Goal: Task Accomplishment & Management: Manage account settings

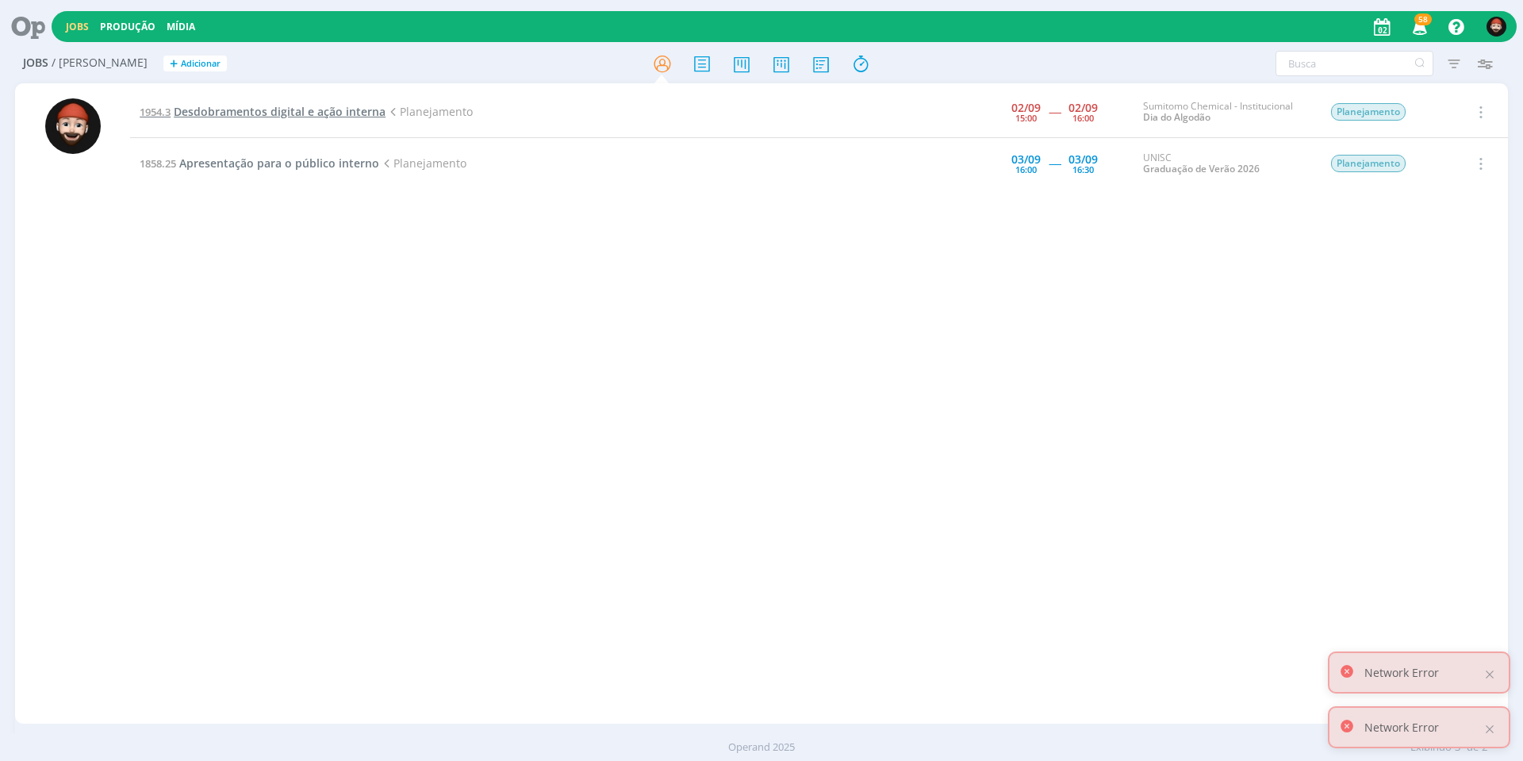
click at [253, 110] on span "Desdobramentos digital e ação interna" at bounding box center [280, 111] width 212 height 15
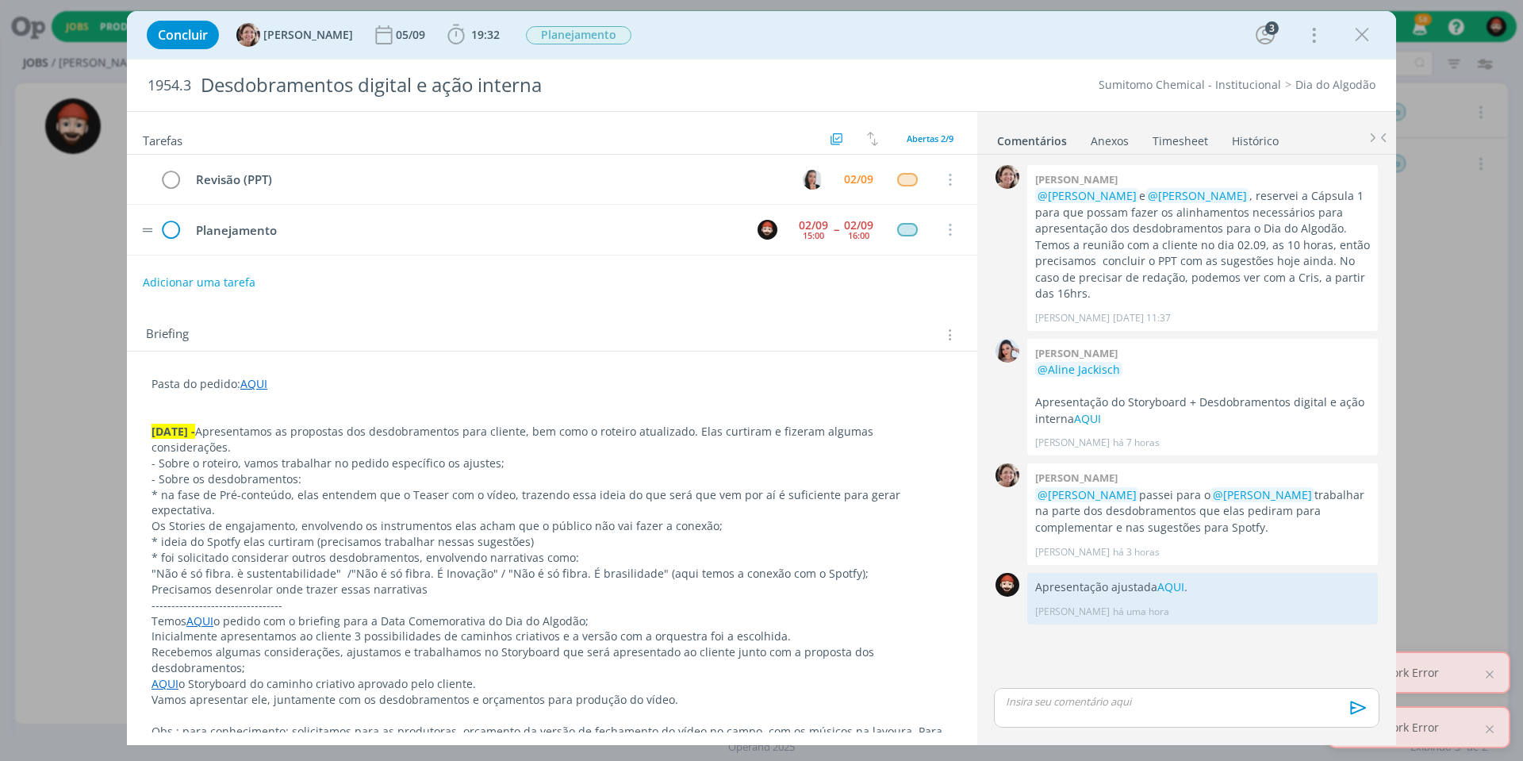
click at [170, 232] on icon "dialog" at bounding box center [171, 230] width 24 height 24
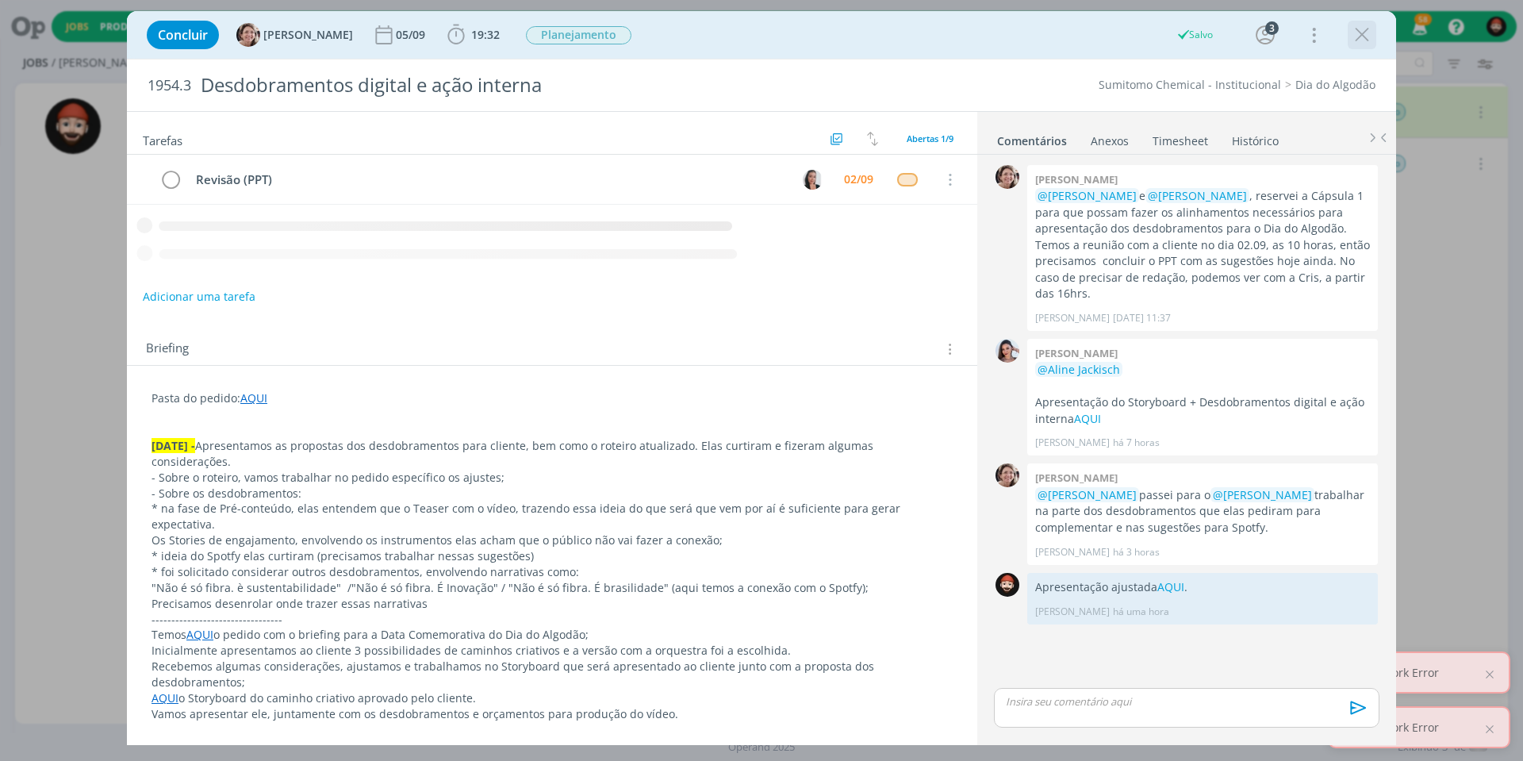
click at [1362, 35] on icon "dialog" at bounding box center [1362, 35] width 24 height 24
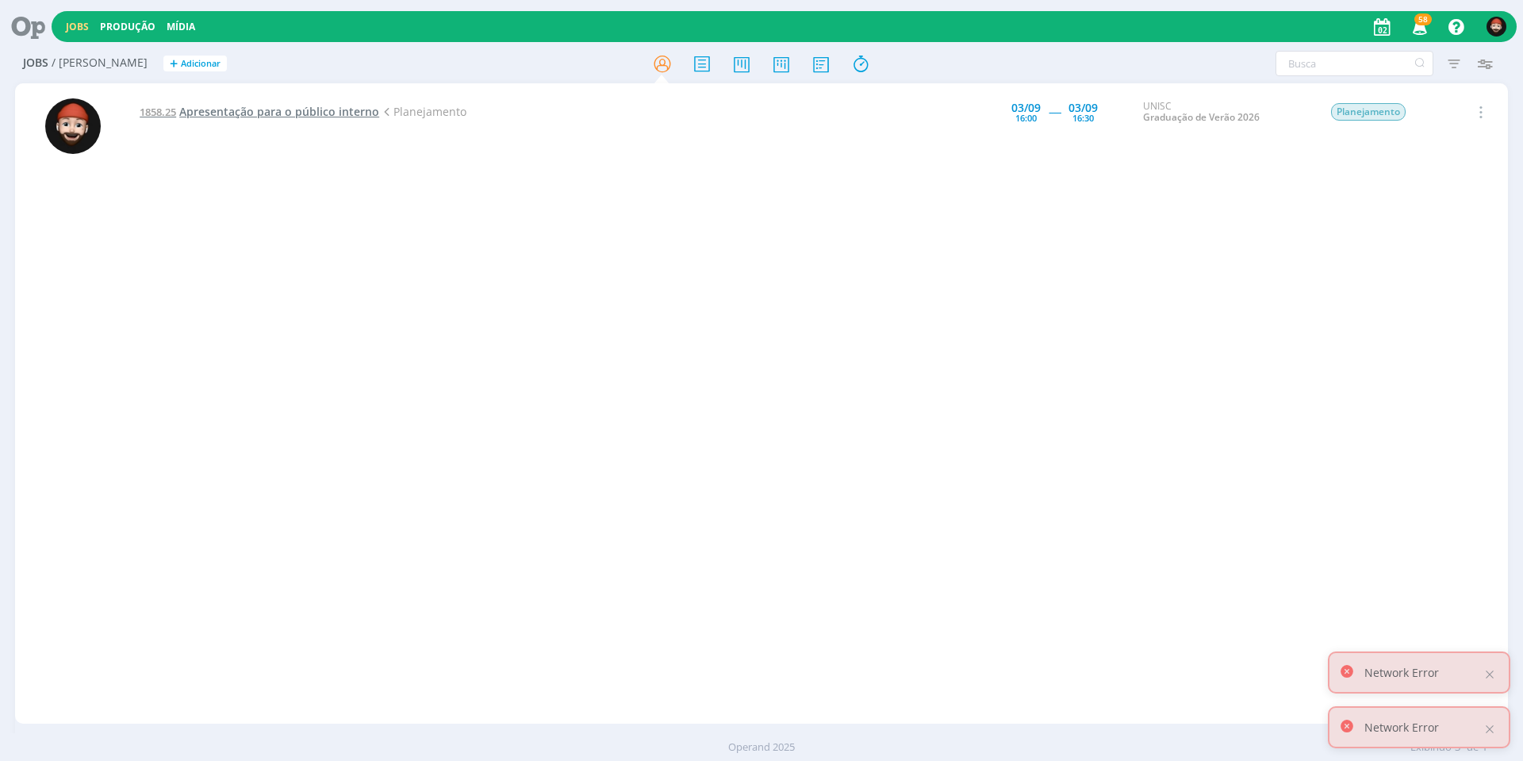
click at [313, 112] on span "Apresentação para o público interno" at bounding box center [279, 111] width 200 height 15
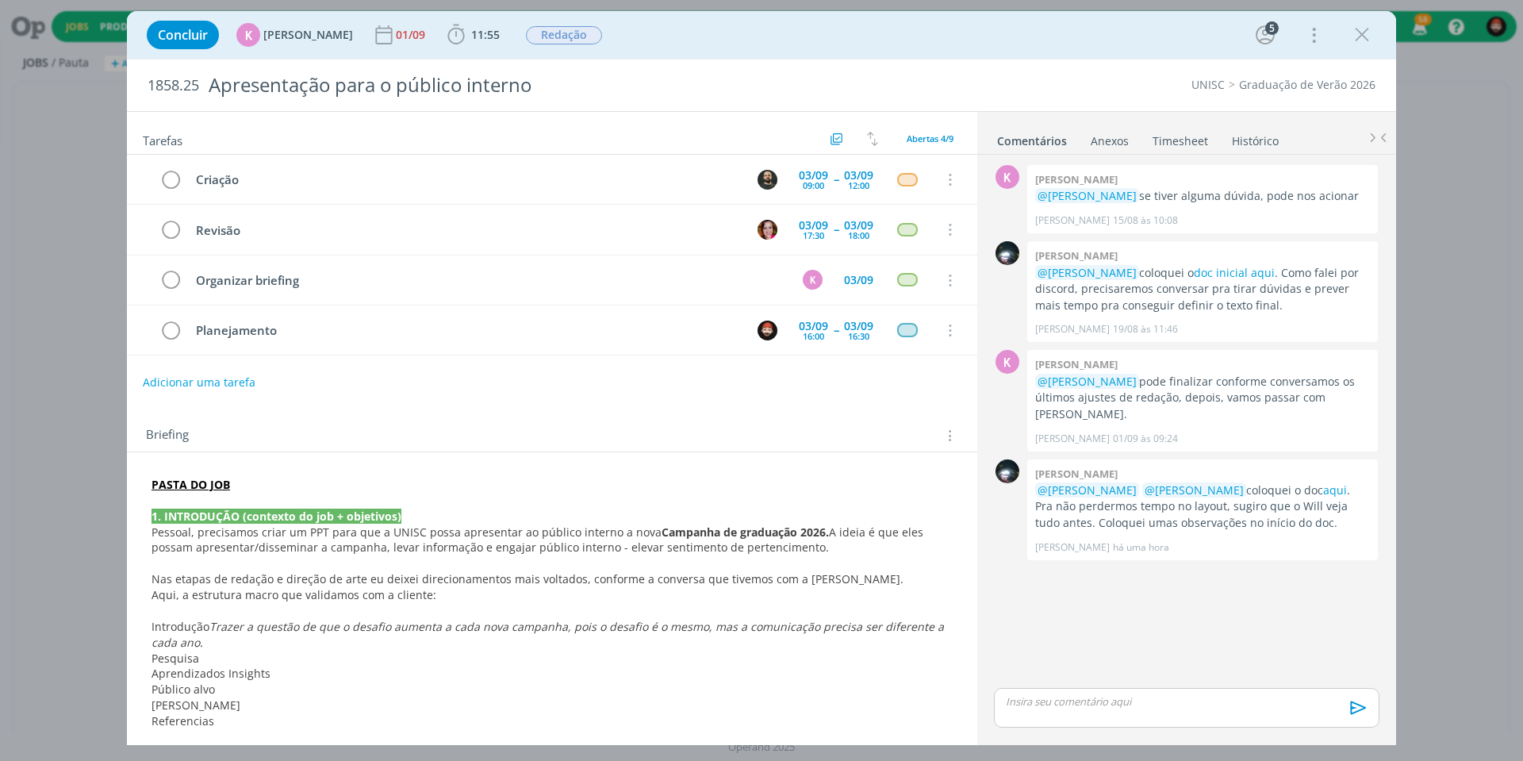
click at [871, 484] on p "PASTA DO JOB" at bounding box center [552, 485] width 801 height 16
click at [993, 544] on div "K 0 Karoline arend @Giovanni Zacchini se tiver alguma dúvida, pode nos acionar …" at bounding box center [1187, 423] width 398 height 524
click at [1323, 482] on link "aqui" at bounding box center [1335, 489] width 24 height 15
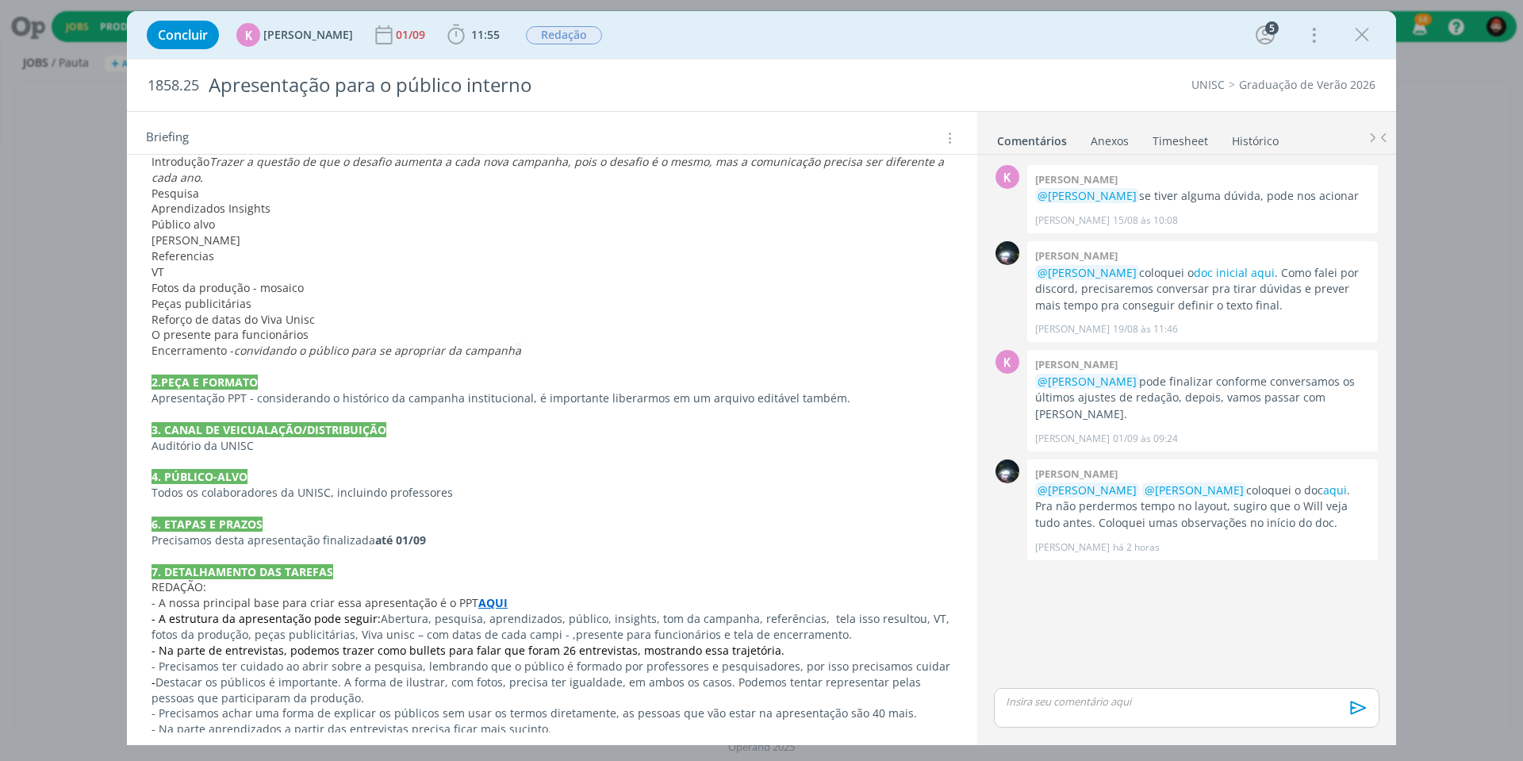
scroll to position [519, 0]
